Goal: Transaction & Acquisition: Book appointment/travel/reservation

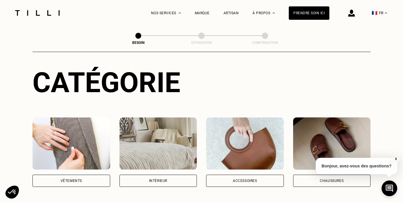
scroll to position [80, 0]
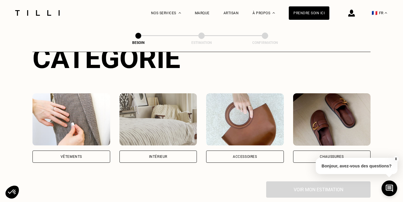
click at [84, 150] on div "Vêtements" at bounding box center [71, 156] width 78 height 12
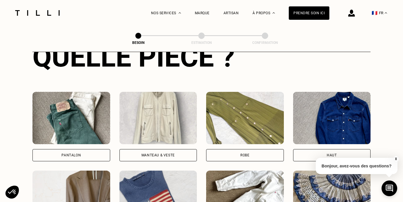
scroll to position [248, 0]
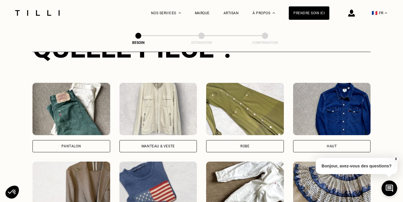
click at [79, 144] on div "Pantalon" at bounding box center [70, 145] width 19 height 3
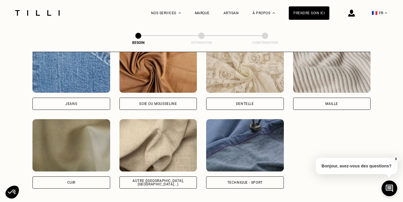
scroll to position [643, 0]
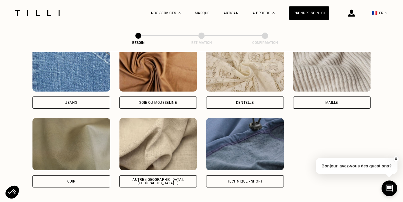
click at [167, 177] on div "Autre ([GEOGRAPHIC_DATA], [GEOGRAPHIC_DATA]...)" at bounding box center [158, 180] width 68 height 7
select select "FR"
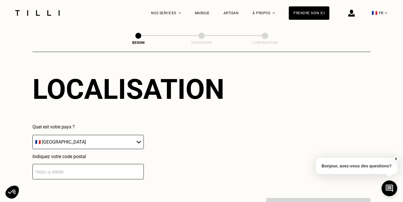
scroll to position [802, 0]
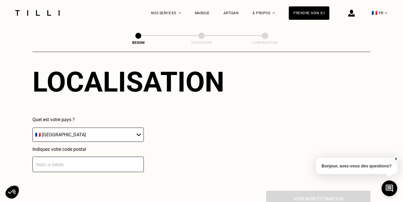
click at [128, 161] on input "number" at bounding box center [87, 163] width 111 height 15
type input "92100"
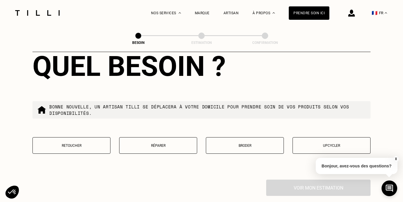
scroll to position [962, 0]
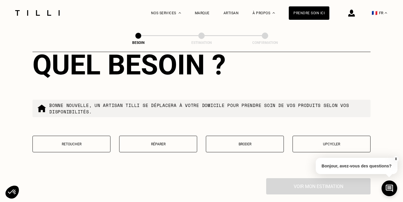
click at [66, 142] on p "Retoucher" at bounding box center [72, 144] width 72 height 4
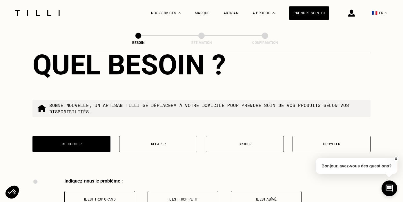
scroll to position [1070, 0]
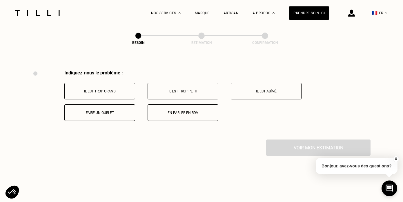
click at [100, 83] on button "Il est trop grand" at bounding box center [99, 91] width 71 height 17
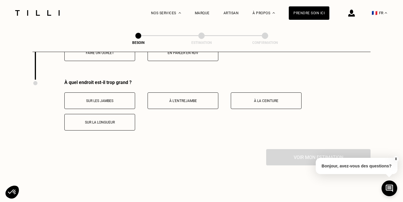
scroll to position [1140, 0]
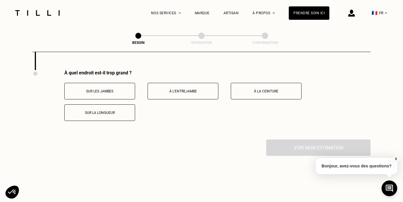
click at [110, 110] on button "Sur la longueur" at bounding box center [99, 112] width 71 height 17
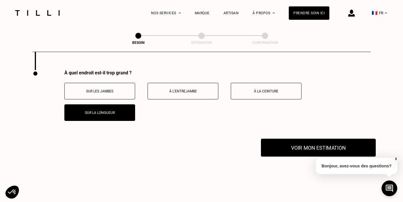
click at [304, 139] on button "Voir mon estimation" at bounding box center [318, 147] width 115 height 18
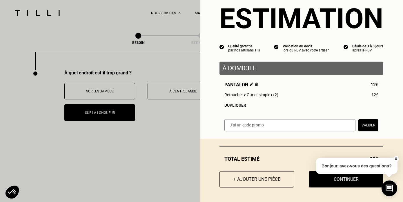
scroll to position [16, 0]
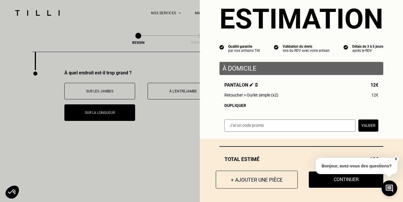
click at [254, 180] on button "+ Ajouter une pièce" at bounding box center [257, 179] width 82 height 18
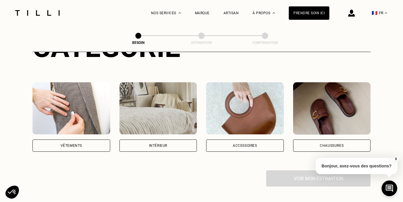
scroll to position [92, 0]
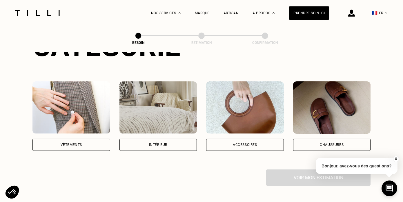
click at [81, 143] on div "Vêtements" at bounding box center [71, 144] width 21 height 3
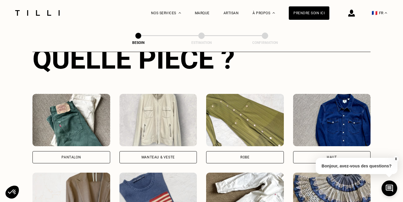
scroll to position [242, 0]
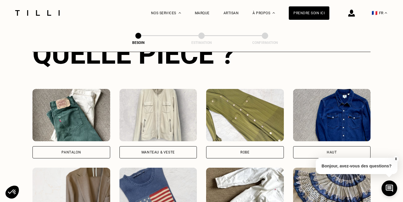
click at [48, 147] on div "Pantalon" at bounding box center [71, 152] width 78 height 12
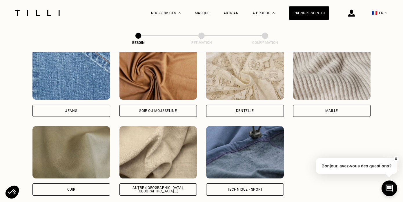
scroll to position [659, 0]
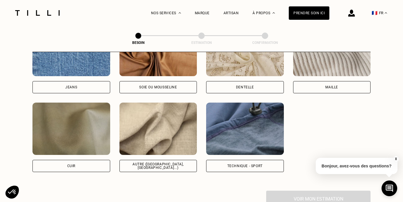
click at [165, 162] on div "Autre ([GEOGRAPHIC_DATA], [GEOGRAPHIC_DATA]...)" at bounding box center [158, 165] width 68 height 7
select select "FR"
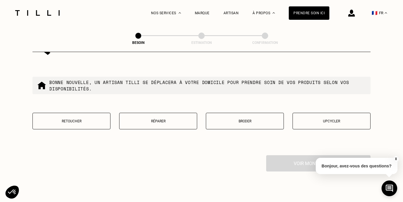
scroll to position [988, 0]
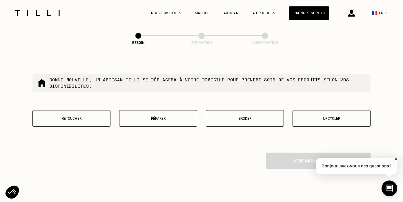
click at [82, 116] on p "Retoucher" at bounding box center [72, 118] width 72 height 4
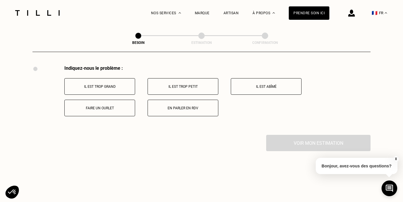
scroll to position [1071, 0]
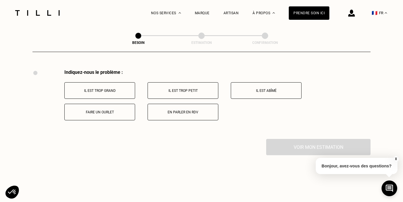
click at [107, 88] on p "Il est trop grand" at bounding box center [100, 90] width 64 height 4
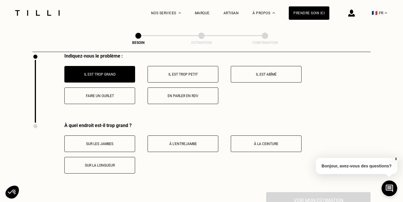
scroll to position [1087, 0]
click at [97, 96] on button "Faire un ourlet" at bounding box center [99, 96] width 71 height 17
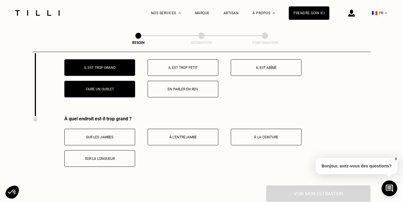
scroll to position [1091, 0]
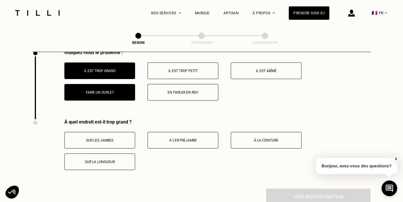
click at [114, 62] on button "Il est trop grand" at bounding box center [99, 70] width 71 height 17
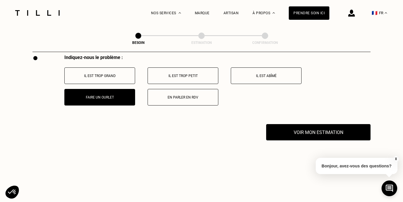
scroll to position [1082, 0]
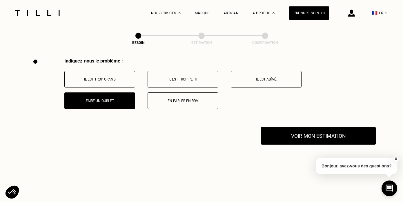
click at [340, 133] on button "Voir mon estimation" at bounding box center [318, 135] width 115 height 18
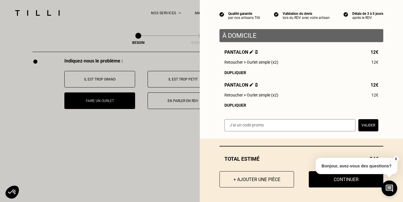
scroll to position [48, 0]
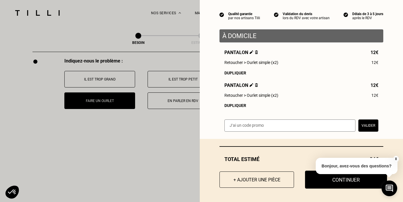
click at [314, 179] on button "Continuer" at bounding box center [346, 179] width 82 height 18
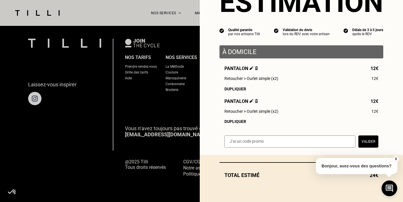
scroll to position [32, 0]
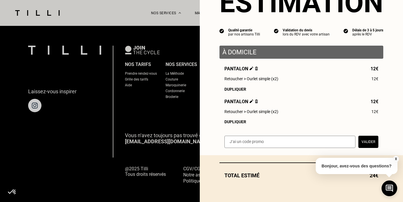
select select "FR"
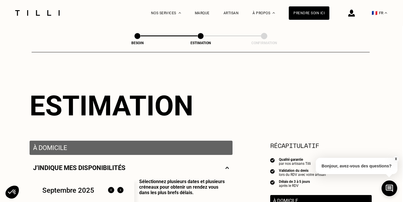
scroll to position [0, 1]
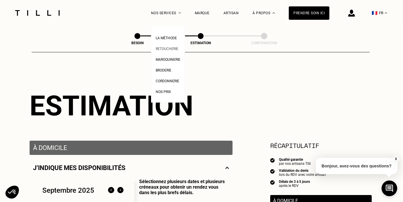
click at [173, 48] on span "Retoucherie" at bounding box center [167, 49] width 23 height 4
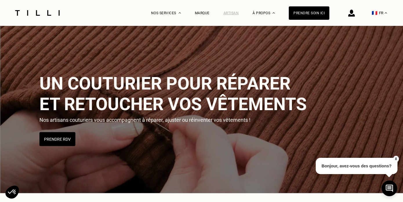
click at [236, 14] on div "Artisan" at bounding box center [231, 13] width 15 height 4
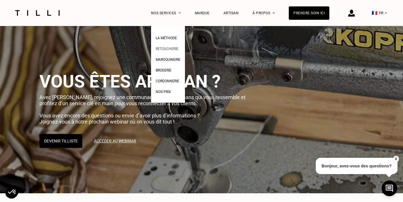
click at [174, 48] on span "Retoucherie" at bounding box center [167, 49] width 23 height 4
